Goal: Task Accomplishment & Management: Manage account settings

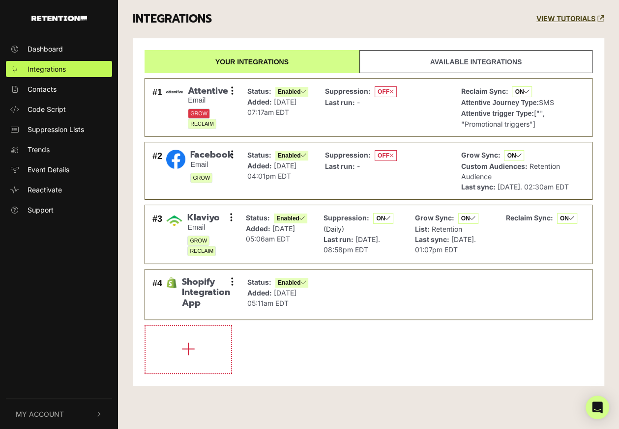
click at [38, 407] on button "My Account" at bounding box center [59, 414] width 106 height 30
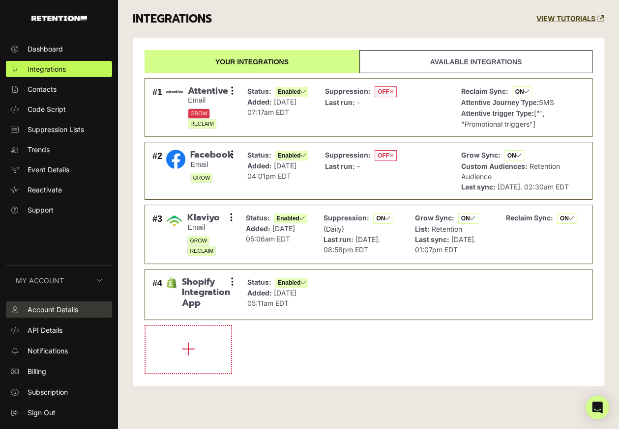
click at [73, 306] on span "Account Details" at bounding box center [53, 310] width 51 height 10
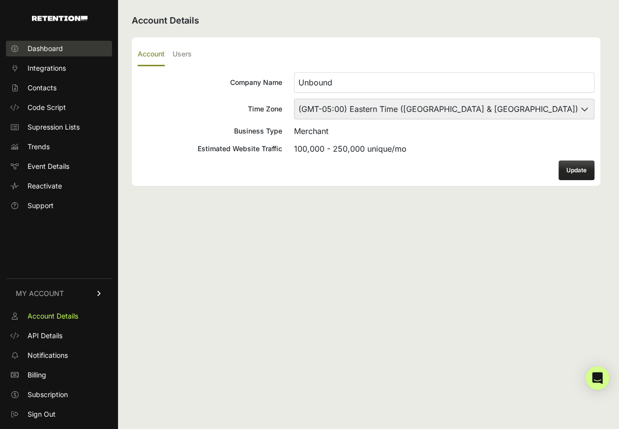
click at [57, 41] on link "Dashboard" at bounding box center [59, 49] width 106 height 16
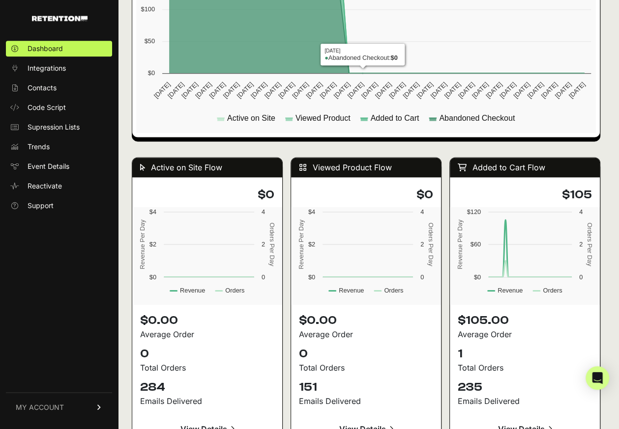
scroll to position [835, 0]
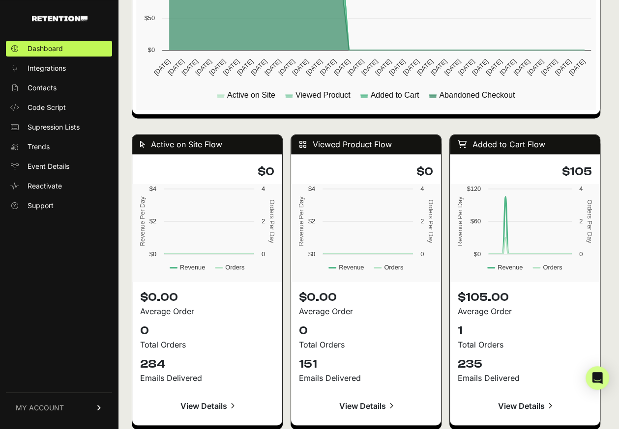
click at [34, 402] on link "MY ACCOUNT" at bounding box center [59, 408] width 106 height 30
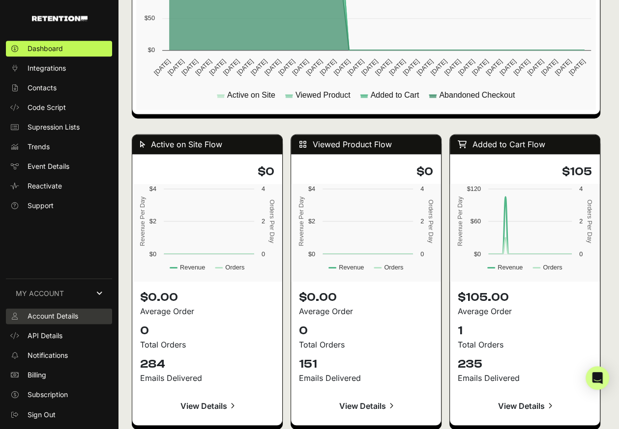
click at [59, 317] on span "Account Details" at bounding box center [53, 317] width 51 height 10
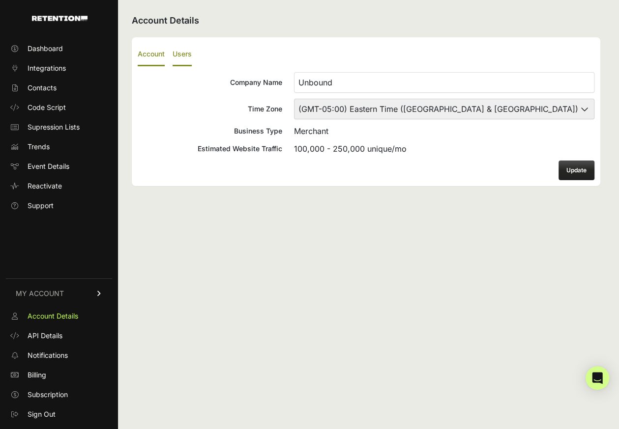
click at [180, 55] on label "Users" at bounding box center [181, 54] width 19 height 23
click at [0, 0] on input "Users" at bounding box center [0, 0] width 0 height 0
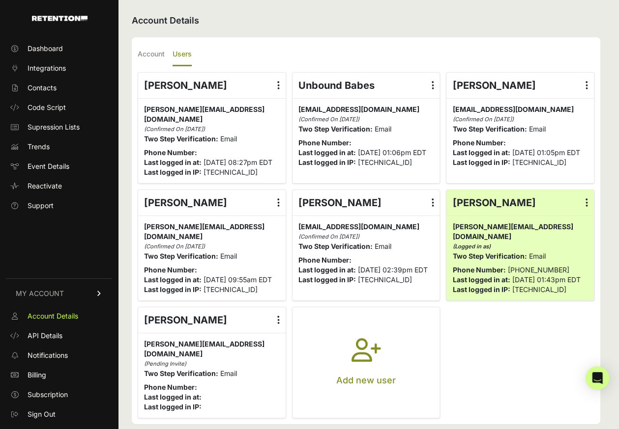
click at [376, 339] on icon "button" at bounding box center [365, 356] width 29 height 35
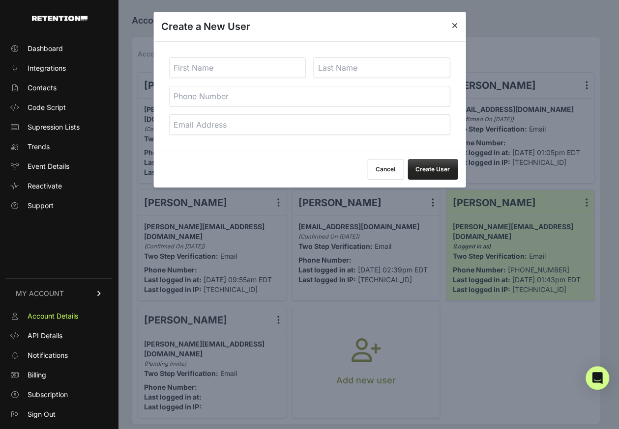
click at [278, 69] on input "text" at bounding box center [237, 67] width 137 height 21
type input "Alt&Dot"
type input "Team"
paste input "anddot.com"
type input "team@altanddot.com"
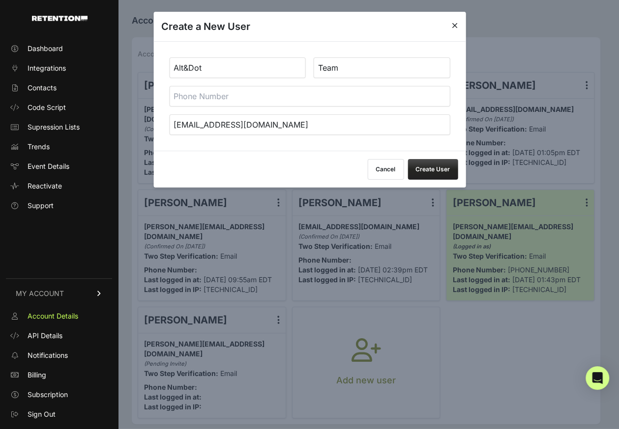
click at [430, 170] on button "Create User" at bounding box center [432, 169] width 50 height 21
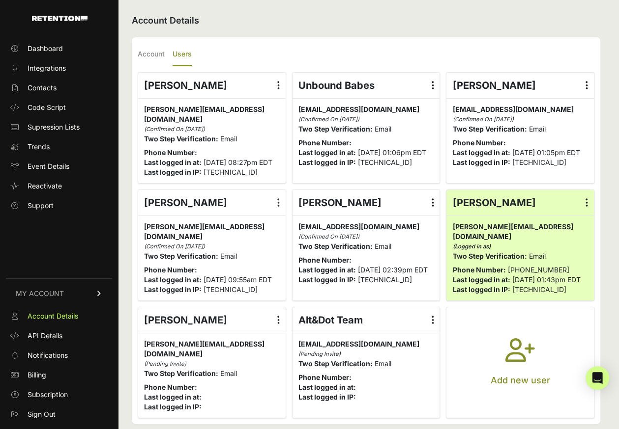
scroll to position [1, 0]
